Goal: Task Accomplishment & Management: Complete application form

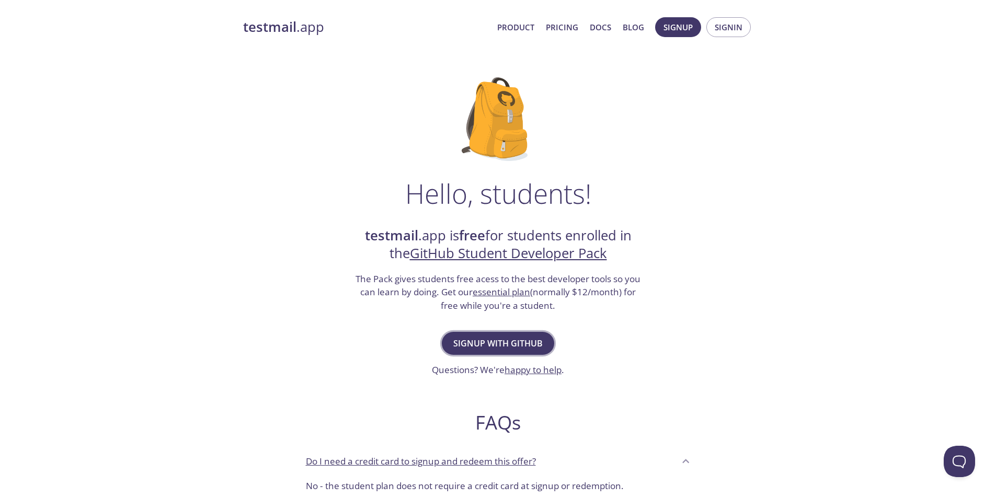
click at [516, 339] on span "Signup with GitHub" at bounding box center [497, 343] width 89 height 15
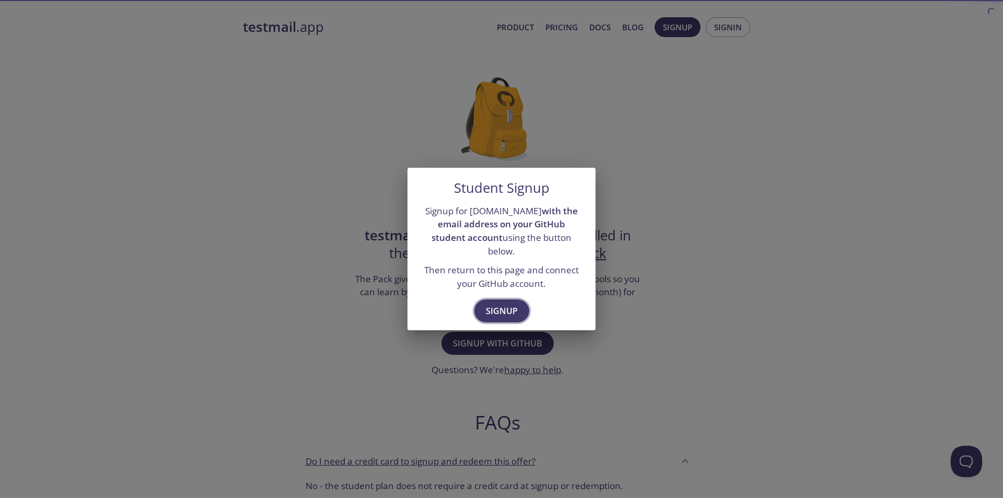
click at [504, 306] on span "Signup" at bounding box center [502, 311] width 32 height 15
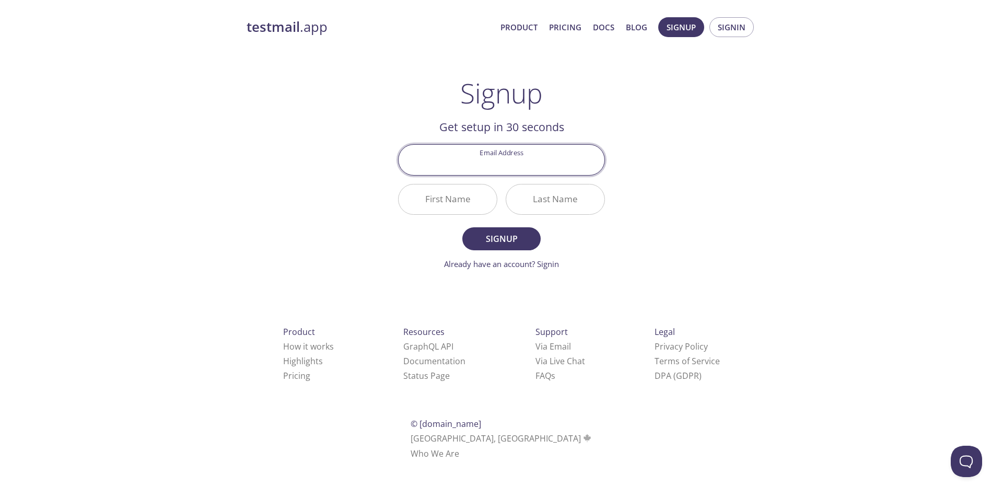
click at [522, 172] on input "Email Address" at bounding box center [502, 160] width 206 height 30
click at [636, 149] on div "testmail .app Product Pricing Docs Blog Signup Signin Signup Get setup in 30 se…" at bounding box center [501, 250] width 535 height 480
click at [553, 160] on input "Email Address" at bounding box center [502, 160] width 206 height 30
type input "[EMAIL_ADDRESS][DOMAIN_NAME]"
click at [463, 199] on input "First Name" at bounding box center [448, 199] width 98 height 30
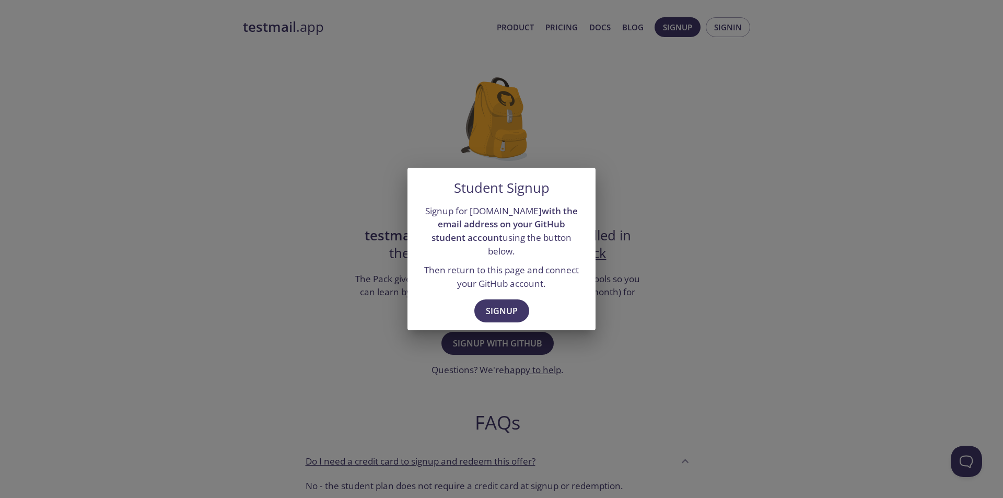
click at [620, 321] on div "Student Signup Signup for testmail.app with the email address on your GitHub st…" at bounding box center [501, 249] width 1003 height 498
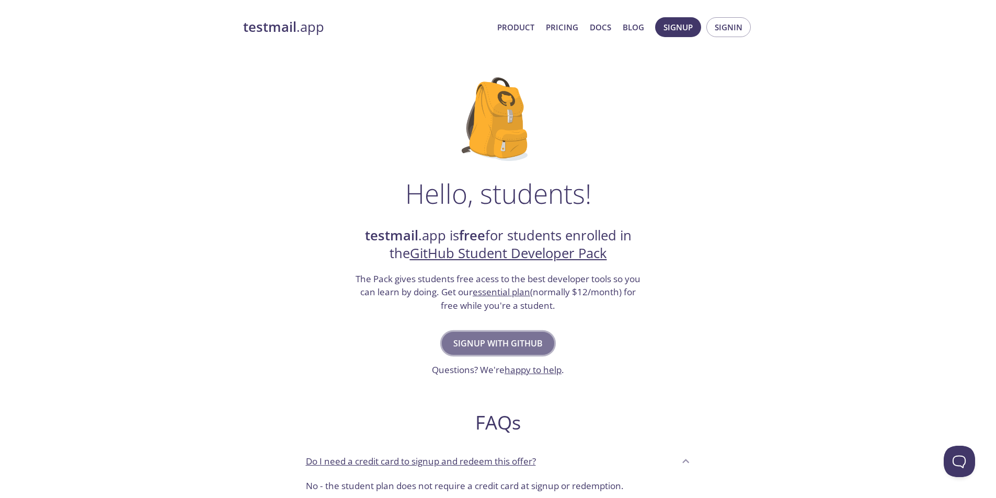
click at [534, 342] on span "Signup with GitHub" at bounding box center [497, 343] width 89 height 15
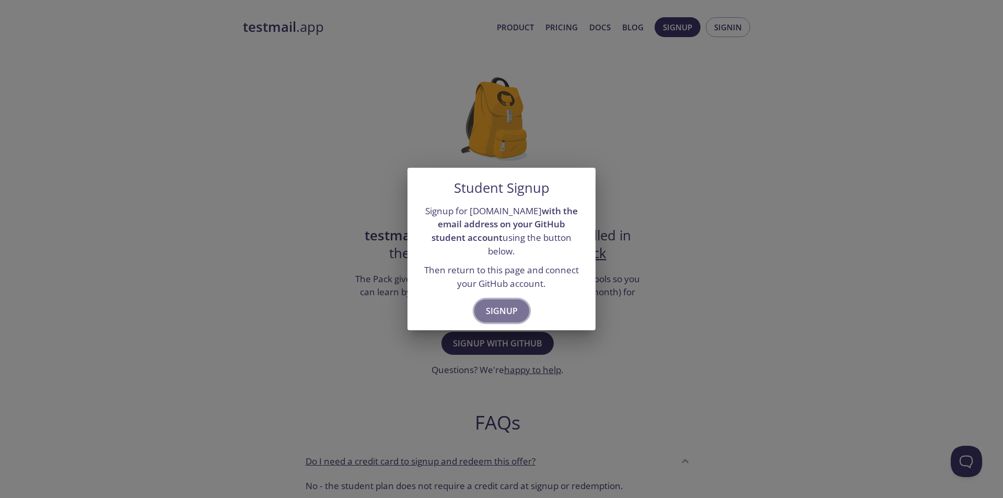
click at [509, 308] on span "Signup" at bounding box center [502, 311] width 32 height 15
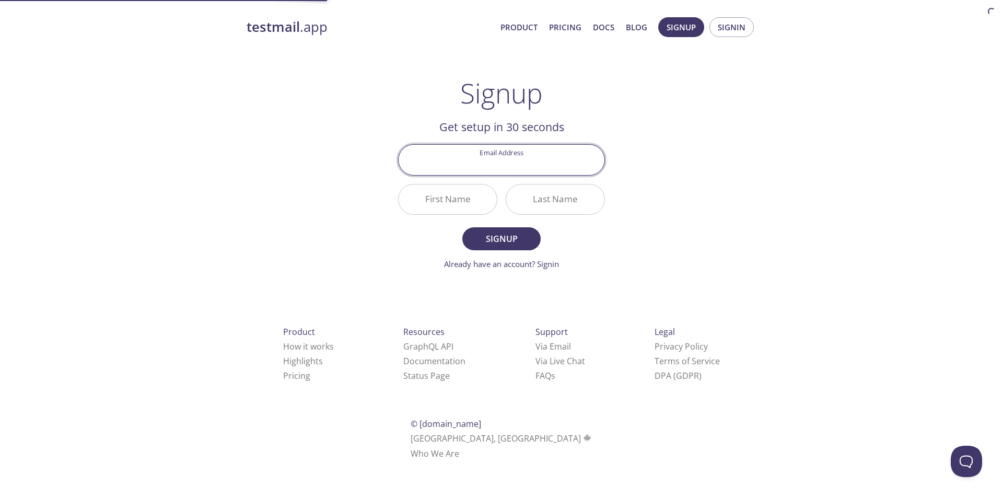
paste input "[EMAIL_ADDRESS][DOMAIN_NAME]"
type input "[EMAIL_ADDRESS][DOMAIN_NAME]"
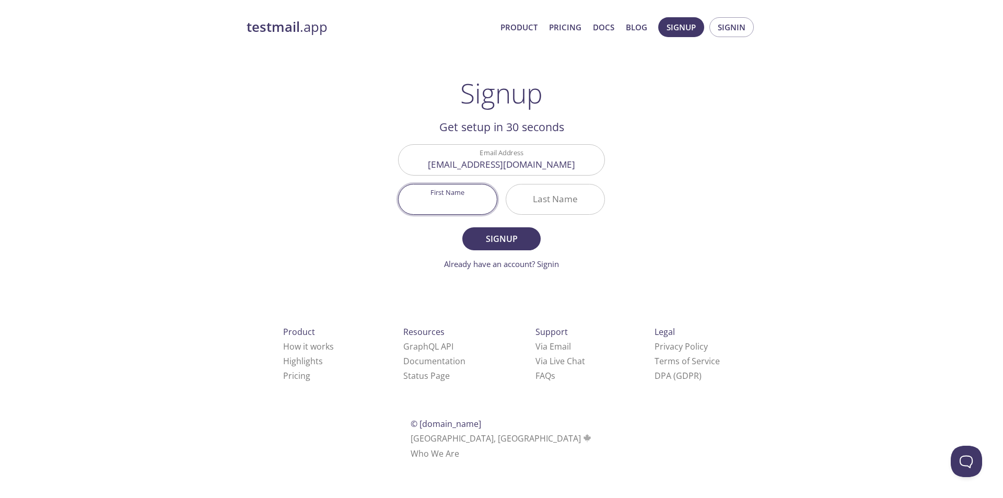
click at [470, 192] on input "First Name" at bounding box center [448, 199] width 98 height 30
type input "T"
type input "[PERSON_NAME]"
click at [562, 210] on input "Last Name" at bounding box center [555, 199] width 98 height 30
click at [550, 202] on input "thorat" at bounding box center [555, 199] width 98 height 30
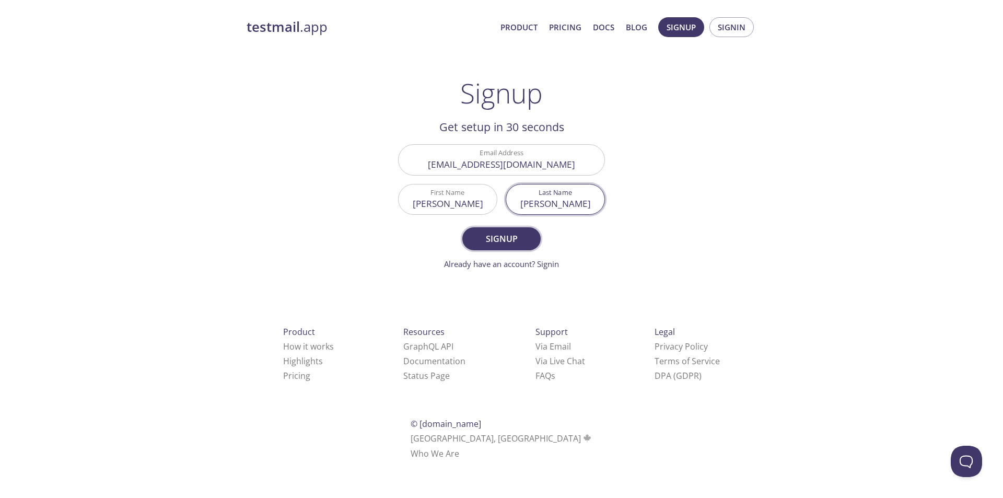
type input "[PERSON_NAME]"
click at [515, 236] on span "Signup" at bounding box center [501, 239] width 55 height 15
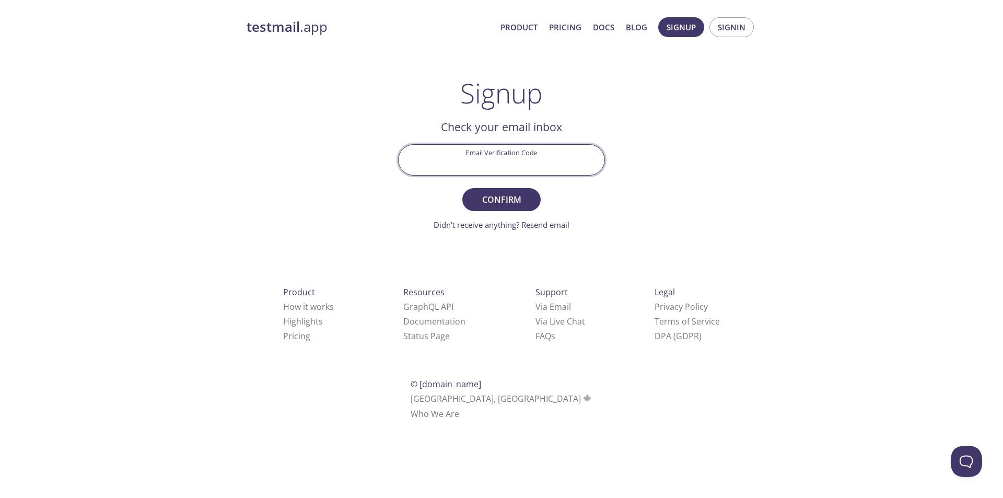
click at [503, 159] on input "Email Verification Code" at bounding box center [502, 160] width 206 height 30
paste input "E3FGMUL"
type input "E3FGMUL"
click at [521, 198] on span "Confirm" at bounding box center [501, 199] width 55 height 15
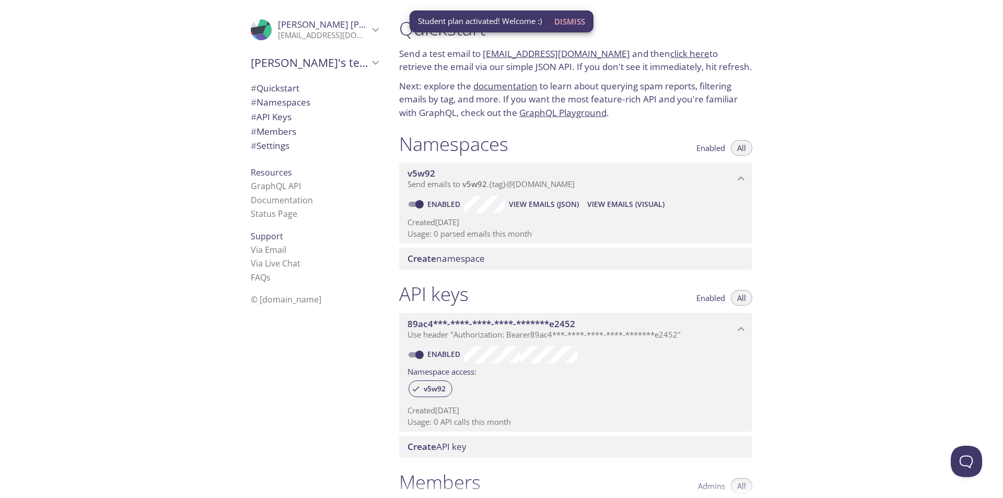
click at [803, 71] on div "Quickstart Send a test email to [EMAIL_ADDRESS][DOMAIN_NAME] and then click her…" at bounding box center [697, 249] width 613 height 498
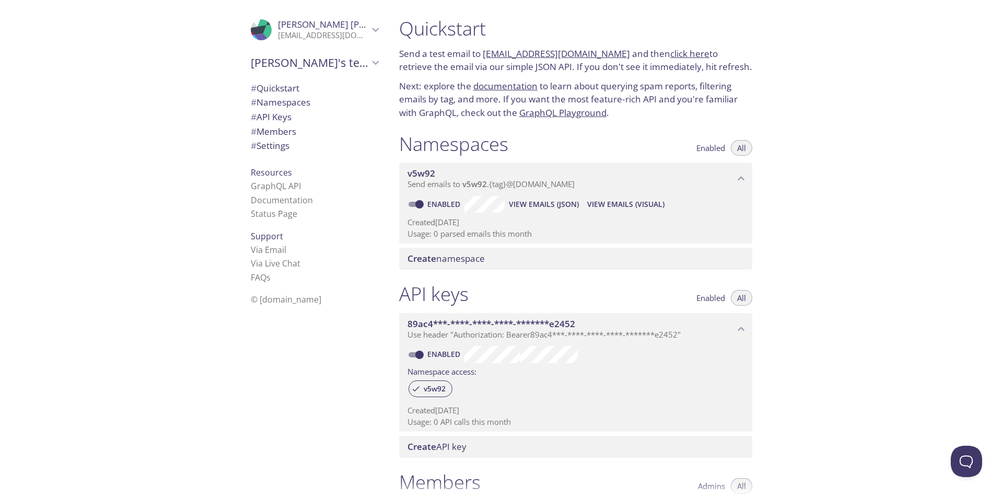
click at [579, 58] on link "[EMAIL_ADDRESS][DOMAIN_NAME]" at bounding box center [556, 54] width 147 height 12
click at [671, 55] on link "click here" at bounding box center [690, 54] width 39 height 12
click at [293, 198] on link "Documentation" at bounding box center [282, 199] width 62 height 11
